Goal: Transaction & Acquisition: Purchase product/service

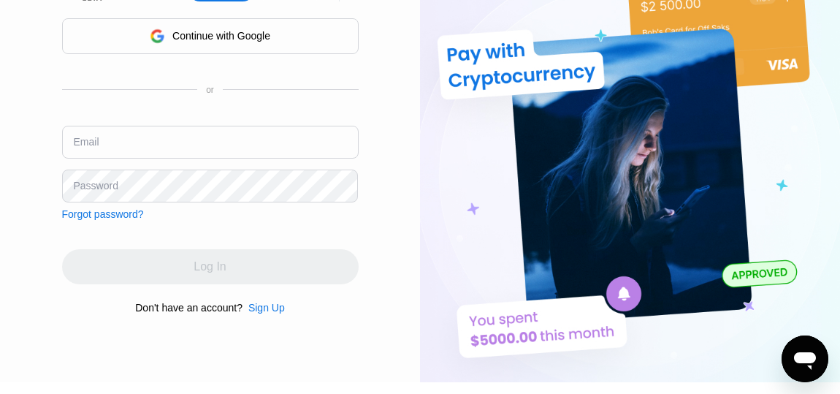
scroll to position [80, 0]
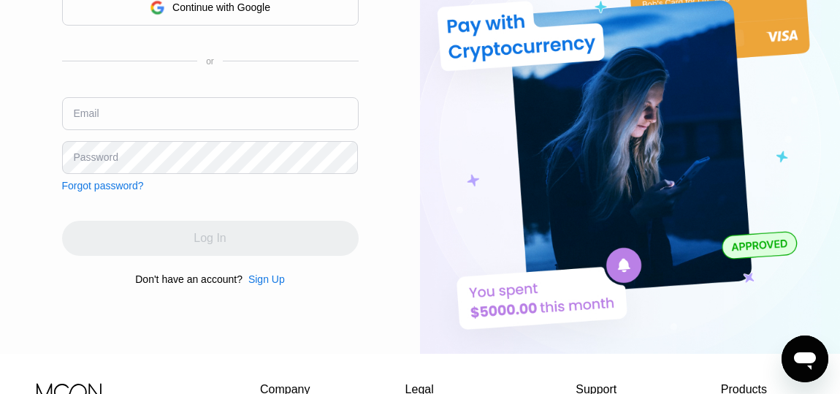
type input "[EMAIL_ADDRESS][DOMAIN_NAME]"
click at [198, 173] on div "Continue with Google or Email ethenbecker@protonmail.com Password Forgot passwo…" at bounding box center [210, 91] width 296 height 202
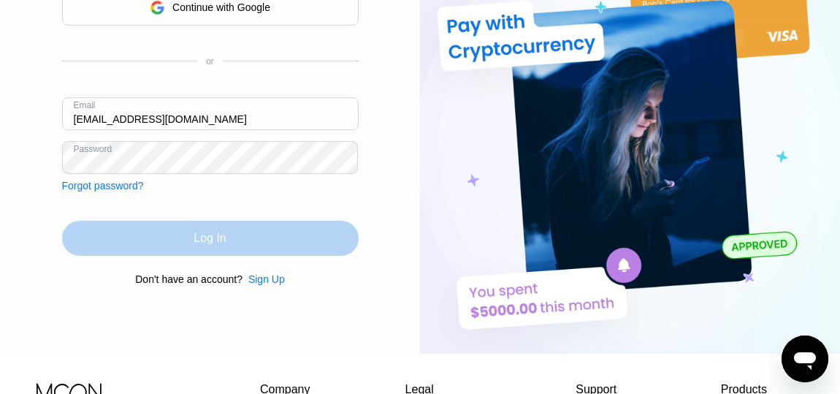
click at [210, 226] on div "Log In" at bounding box center [210, 238] width 296 height 35
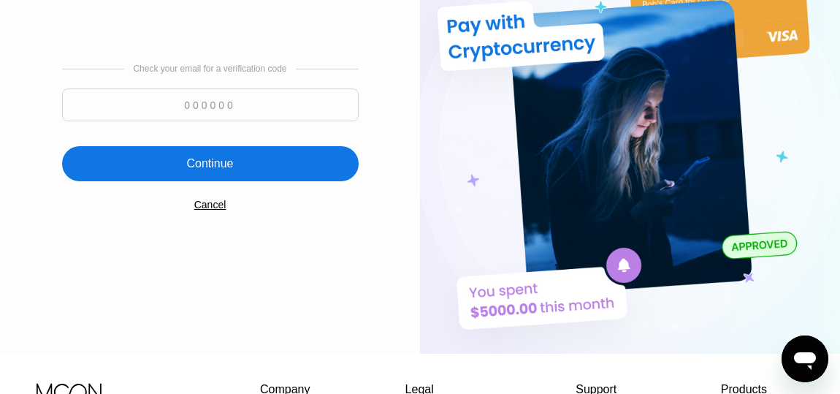
scroll to position [0, 0]
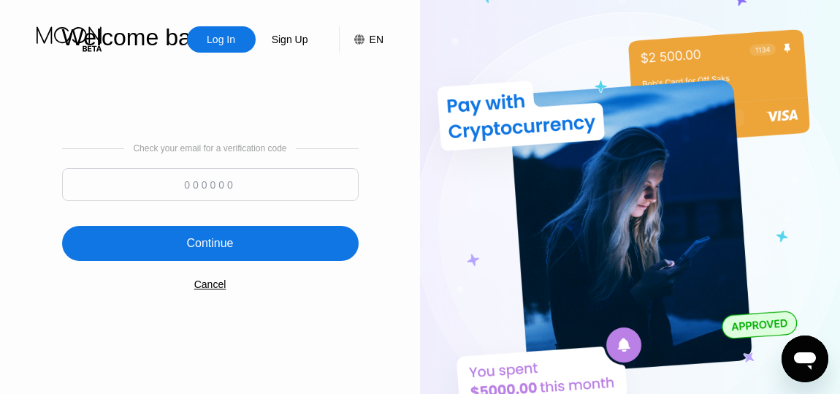
paste input "621436"
type input "621436"
click at [225, 238] on div "Continue" at bounding box center [209, 243] width 47 height 15
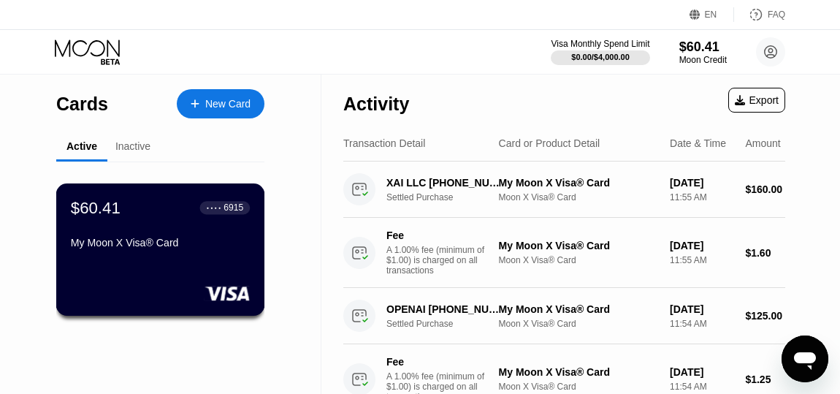
click at [199, 221] on div "$60.41 ● ● ● ● 6915 My Moon X Visa® Card" at bounding box center [160, 226] width 179 height 56
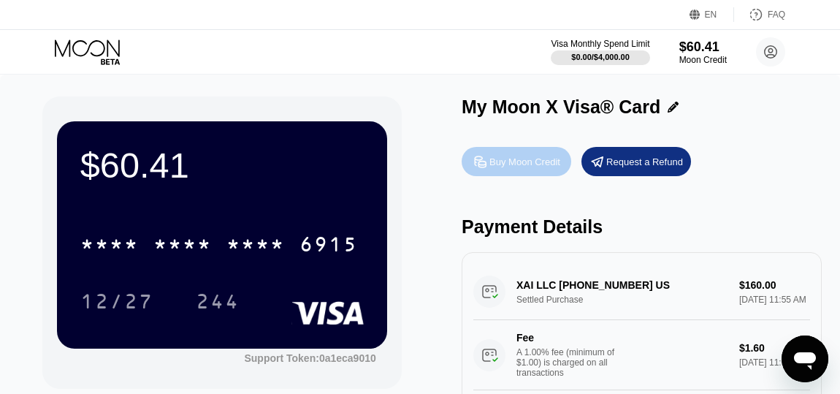
click at [523, 163] on div "Buy Moon Credit" at bounding box center [524, 162] width 71 height 12
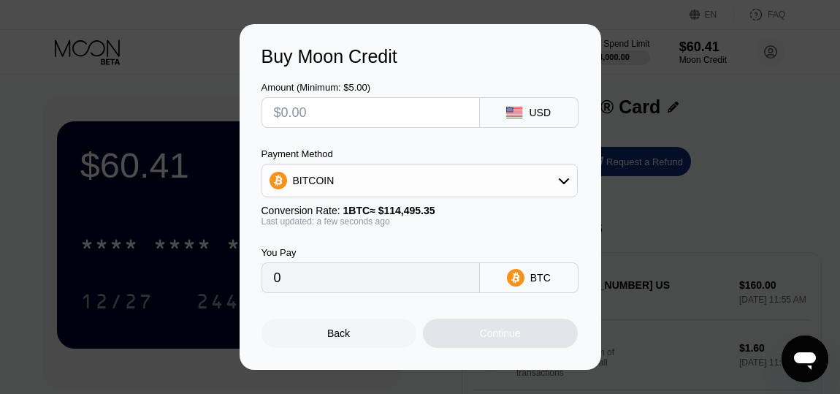
click at [356, 116] on input "text" at bounding box center [371, 112] width 194 height 29
type input "$2"
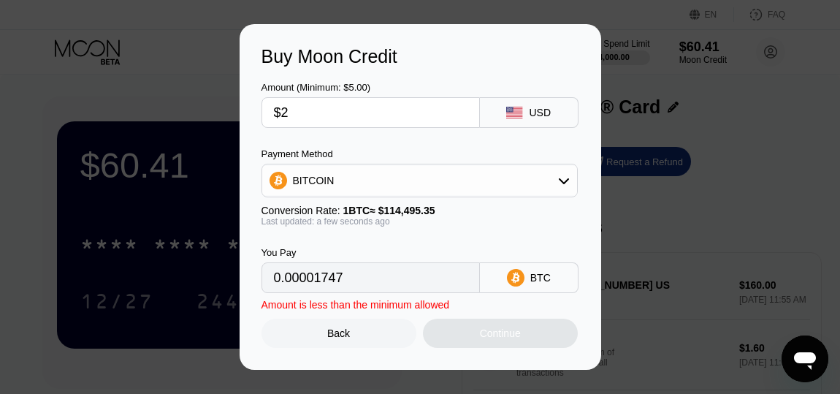
type input "0.00001747"
type input "$28"
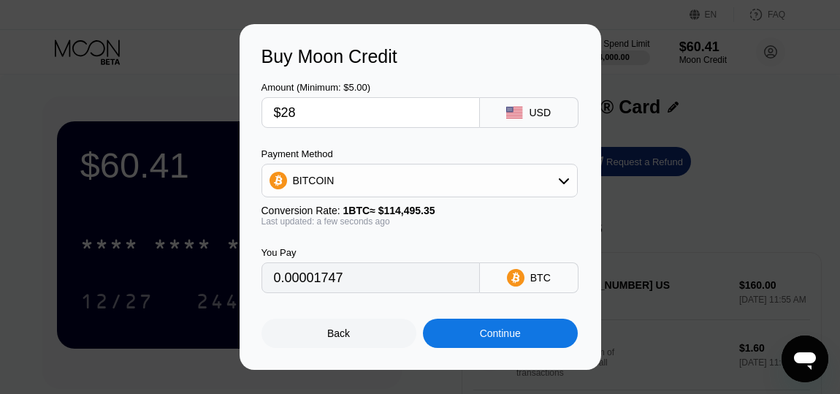
type input "0.00024456"
type input "$280"
type input "0.00244552"
type input "$280"
click at [454, 184] on div "BITCOIN" at bounding box center [419, 180] width 315 height 29
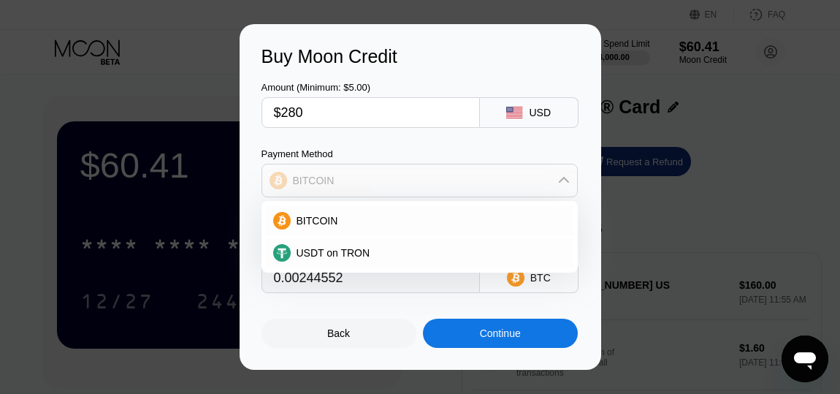
click at [454, 184] on div "BITCOIN" at bounding box center [419, 180] width 315 height 29
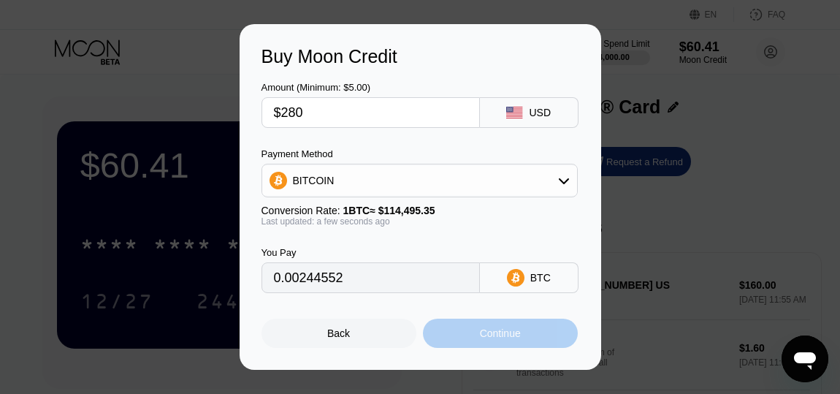
click at [504, 329] on div "Continue" at bounding box center [500, 333] width 41 height 12
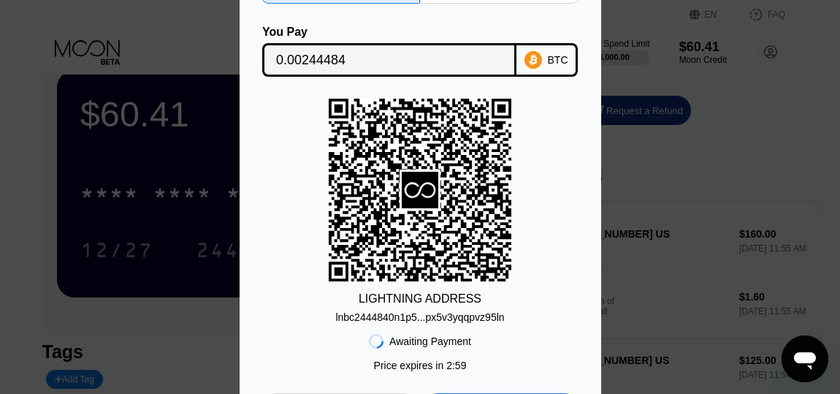
scroll to position [80, 0]
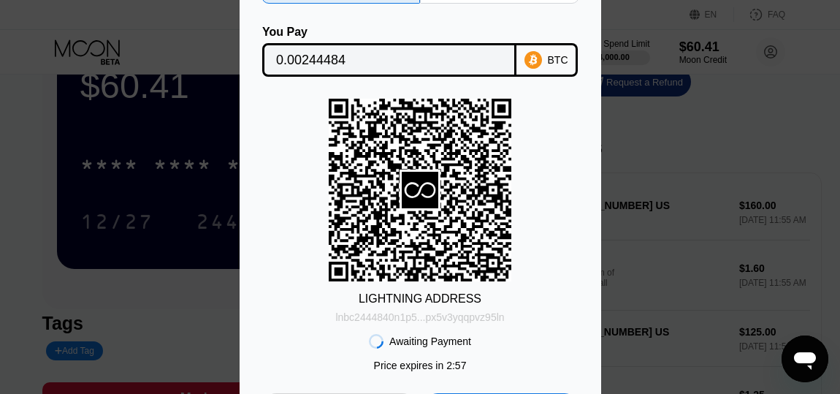
click at [394, 316] on div "lnbc2444840n1p5...px5v3yqqpvz95ln" at bounding box center [419, 317] width 169 height 12
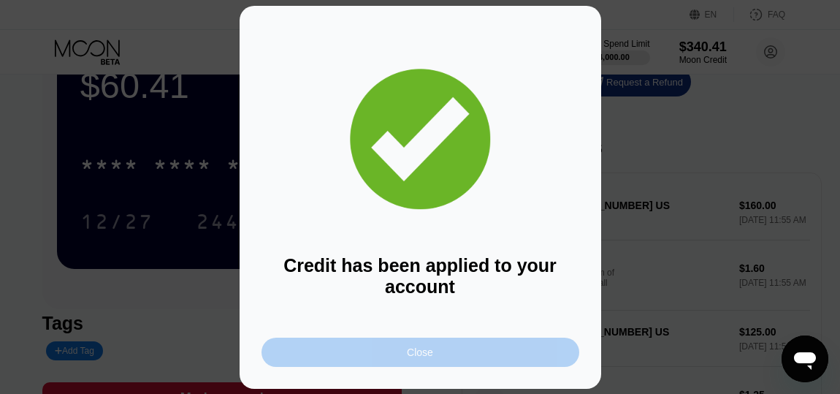
click at [438, 354] on div "Close" at bounding box center [420, 351] width 318 height 29
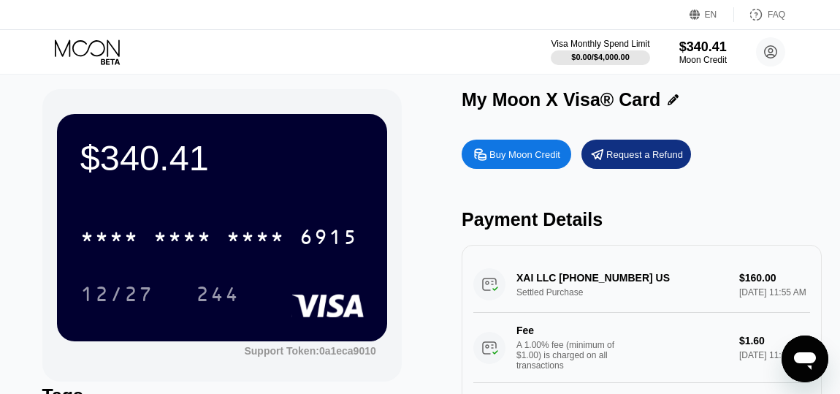
scroll to position [0, 0]
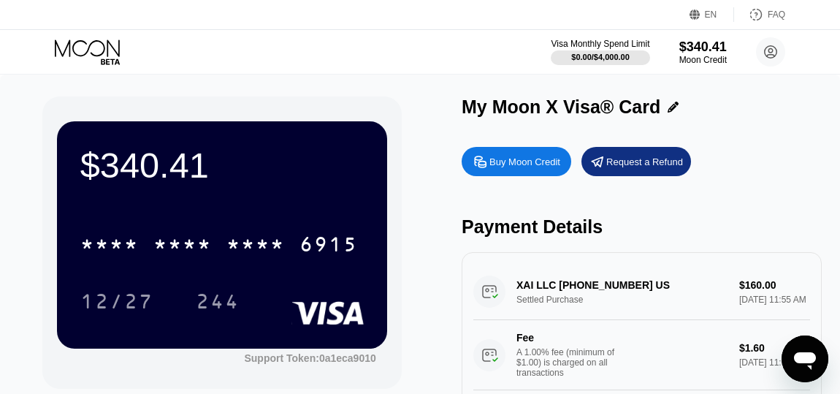
click at [327, 209] on div "$340.41 * * * * * * * * * * * * 6915 12/27 244" at bounding box center [222, 234] width 330 height 226
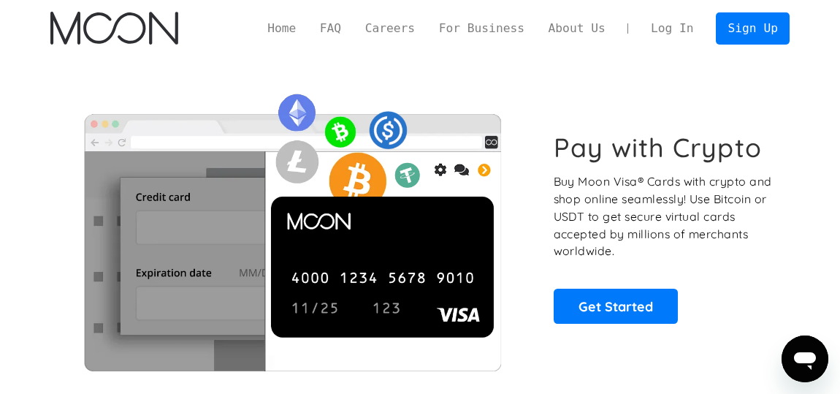
click at [681, 28] on link "Log In" at bounding box center [672, 28] width 66 height 31
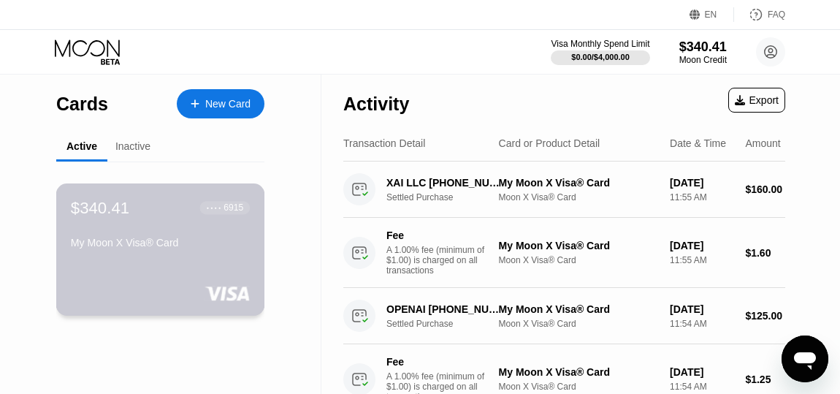
click at [207, 227] on div "$340.41 ● ● ● ● 6915 My Moon X Visa® Card" at bounding box center [160, 226] width 179 height 56
